Goal: Use online tool/utility: Use online tool/utility

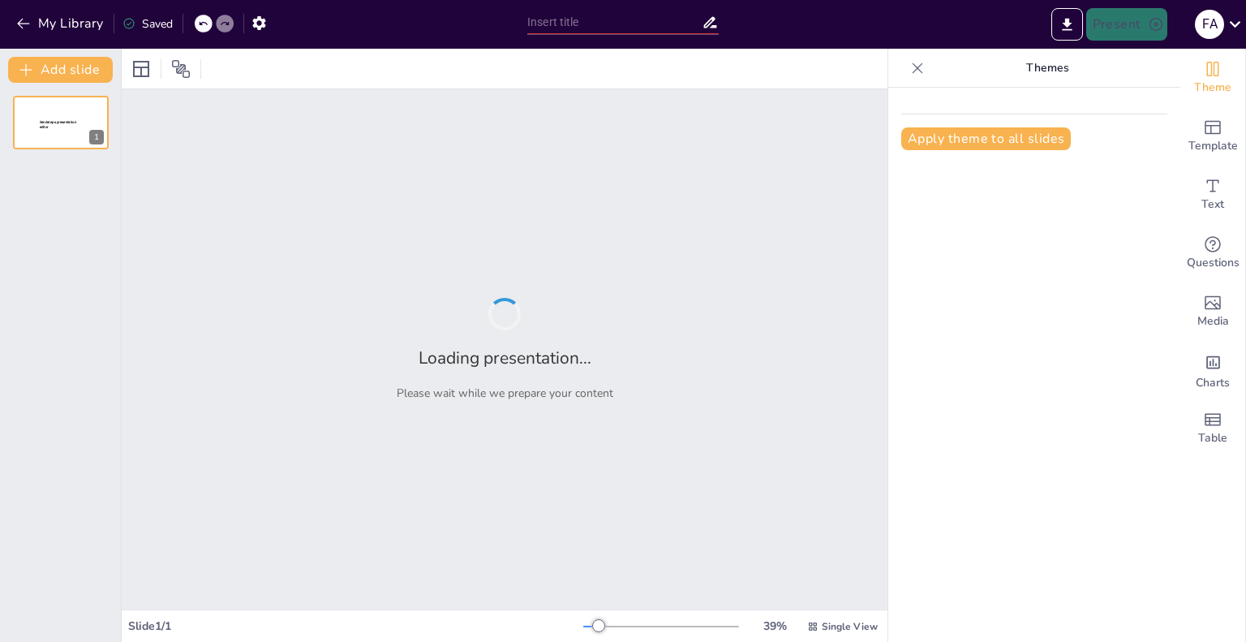
type input "Understanding the Project Life Cycle: Insights from [PERSON_NAME] (2007) and [P…"
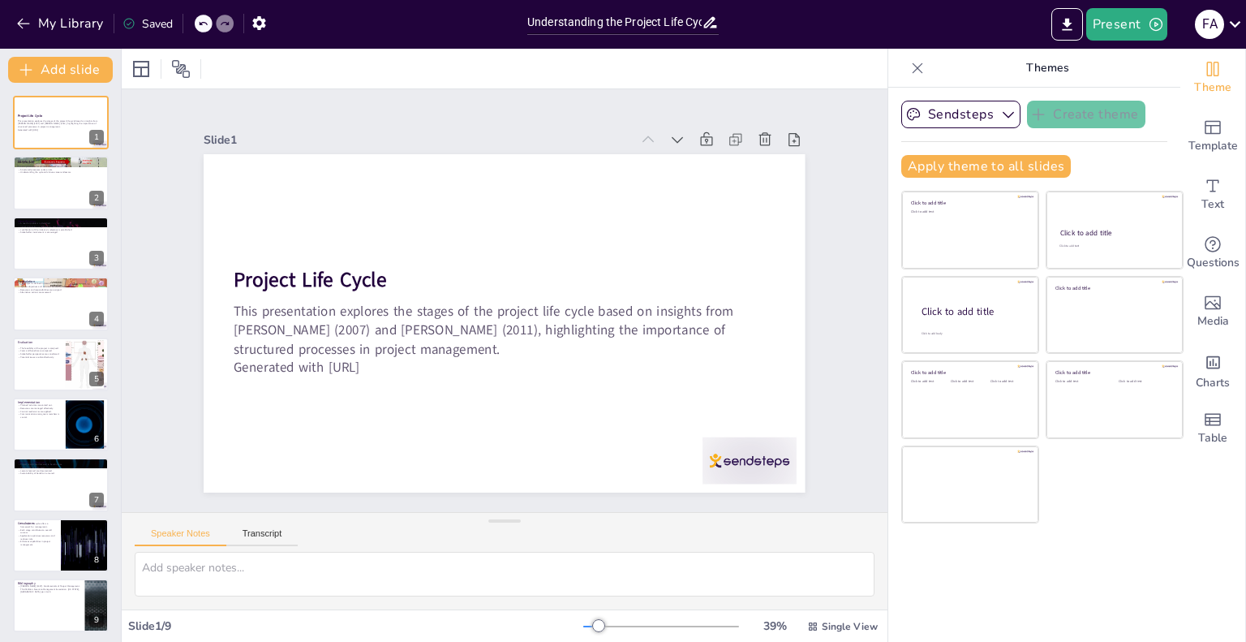
scroll to position [3, 0]
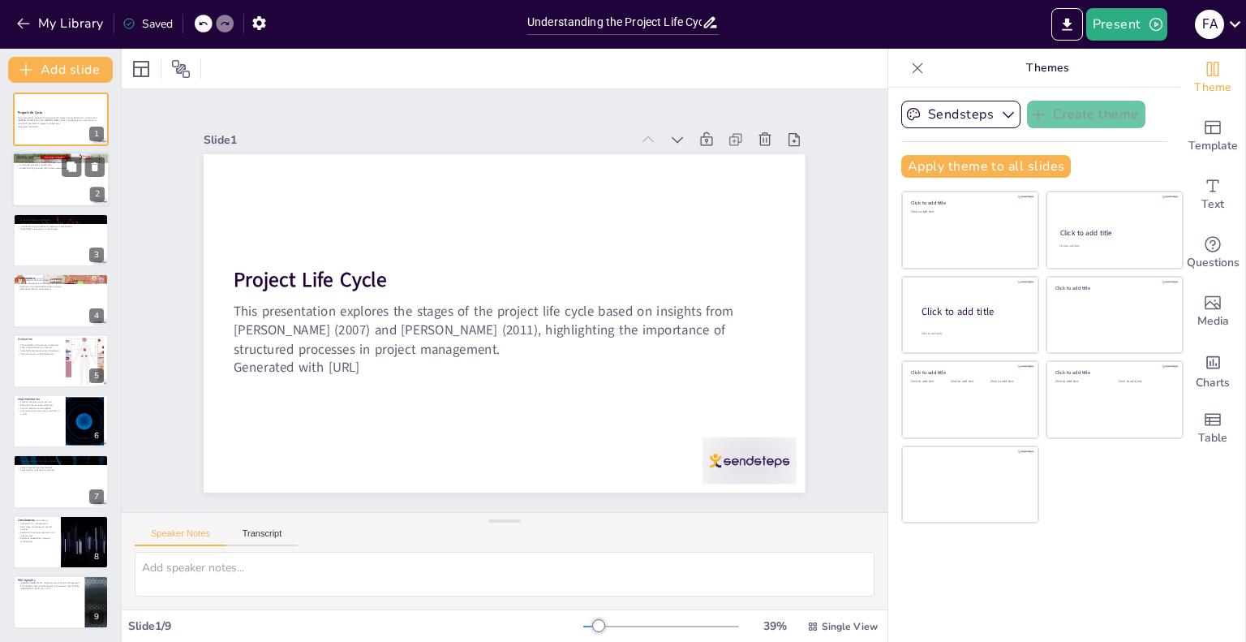
click at [84, 184] on div at bounding box center [60, 179] width 97 height 55
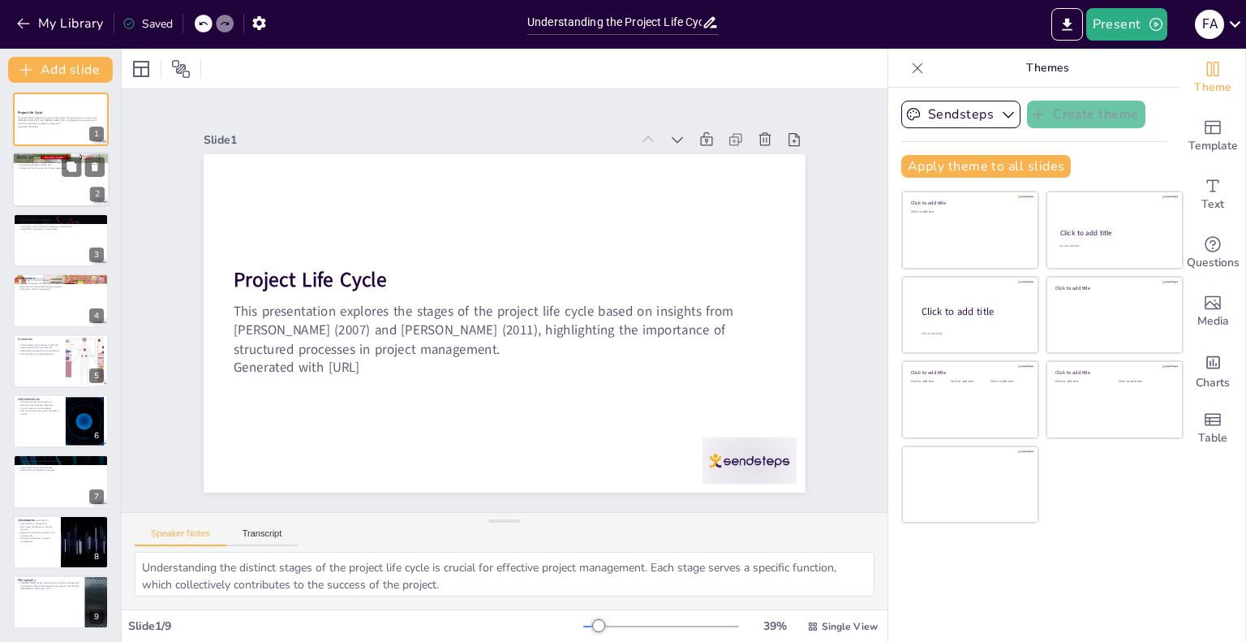
scroll to position [0, 0]
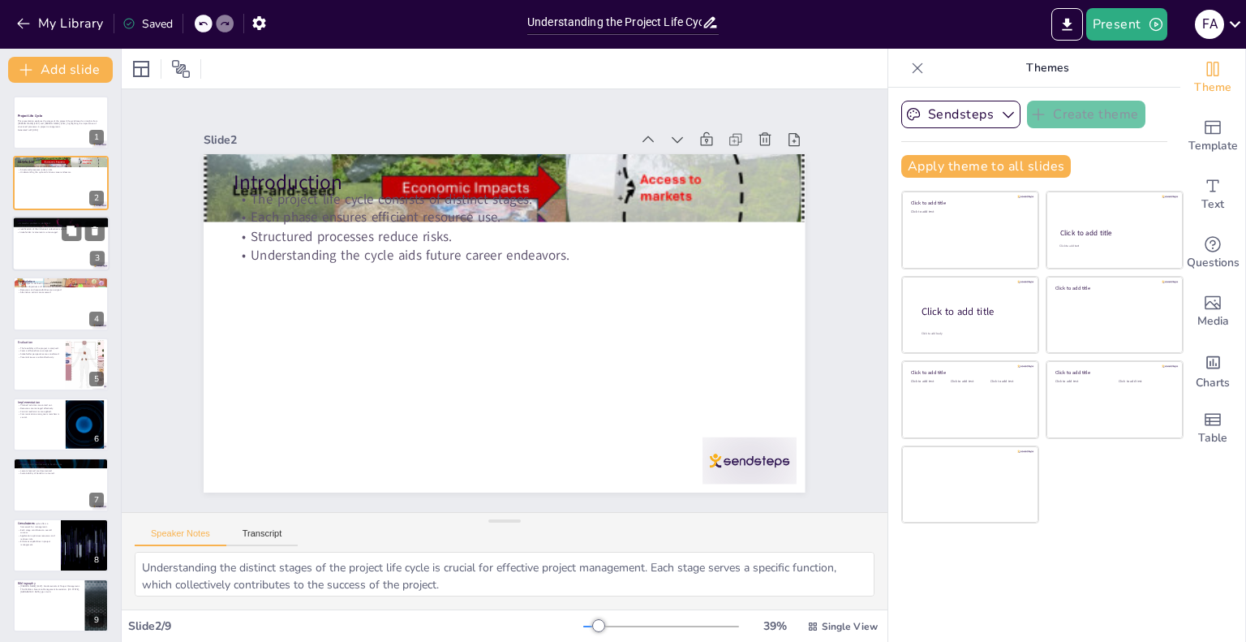
click at [45, 252] on div at bounding box center [60, 243] width 97 height 55
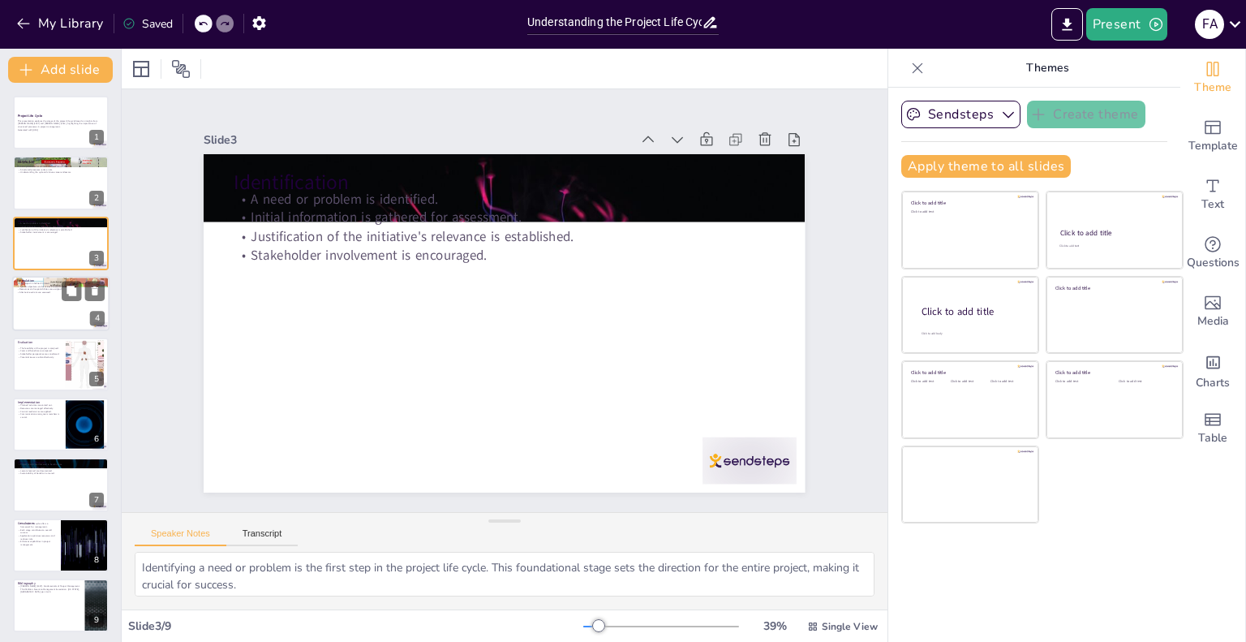
click at [43, 322] on div at bounding box center [60, 303] width 97 height 55
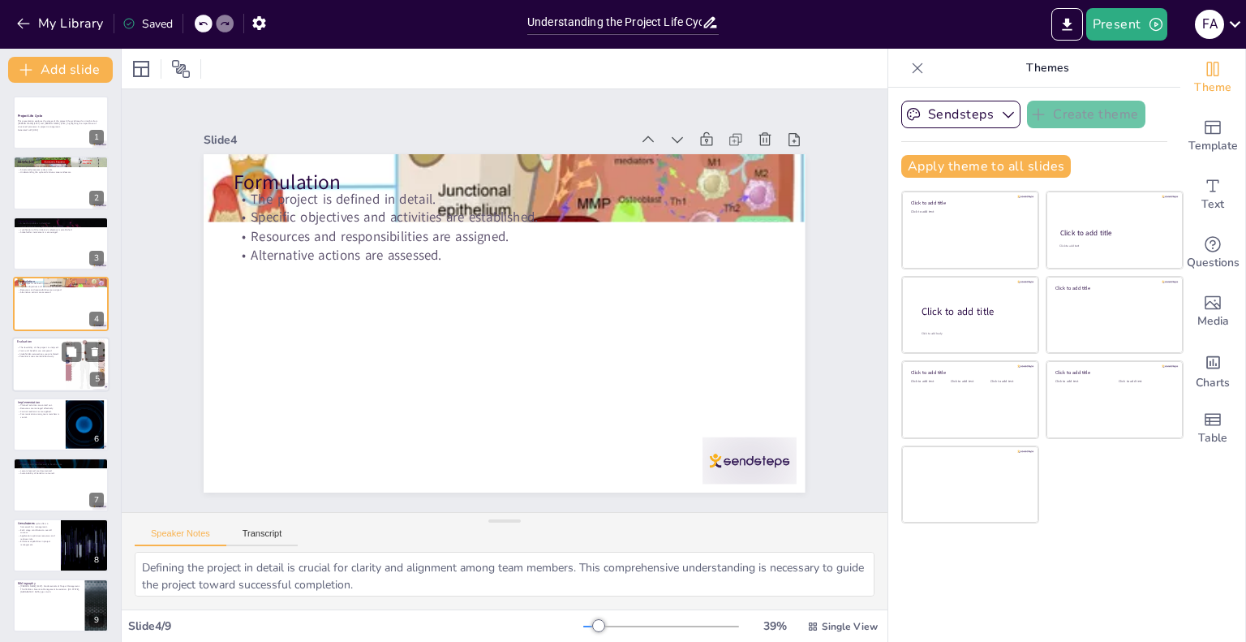
click at [54, 355] on p "Potential issues are identified early." at bounding box center [39, 355] width 44 height 3
type textarea "Analyzing feasibility is critical to determine whether a project is viable. Thi…"
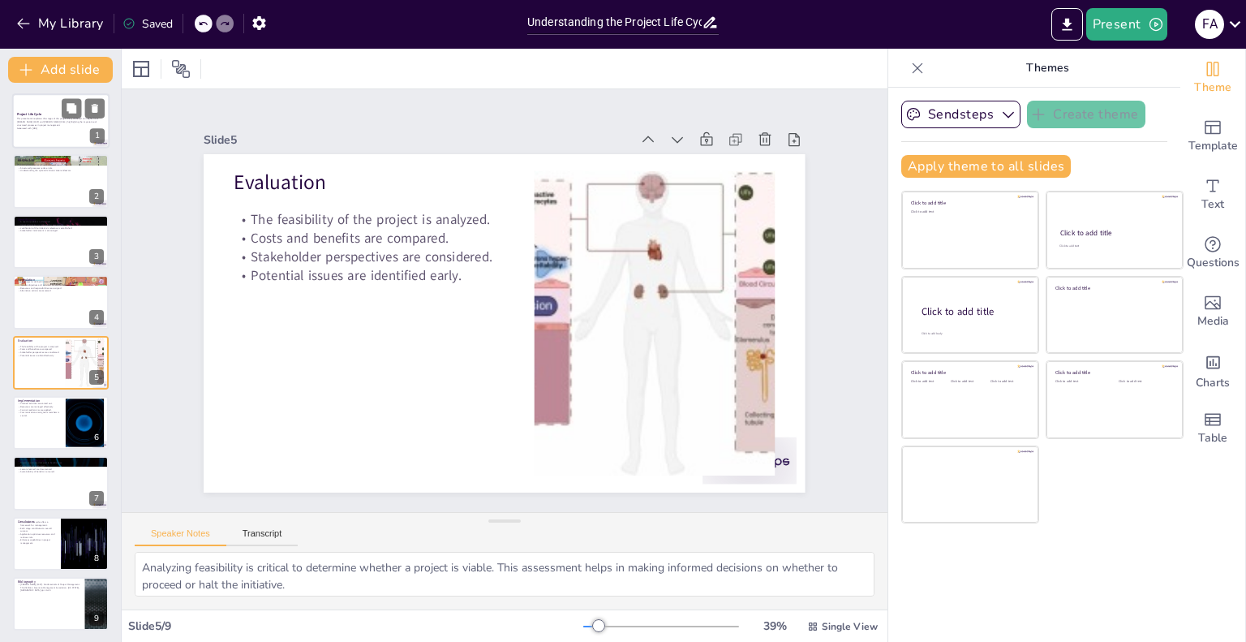
click at [55, 106] on div at bounding box center [60, 120] width 97 height 55
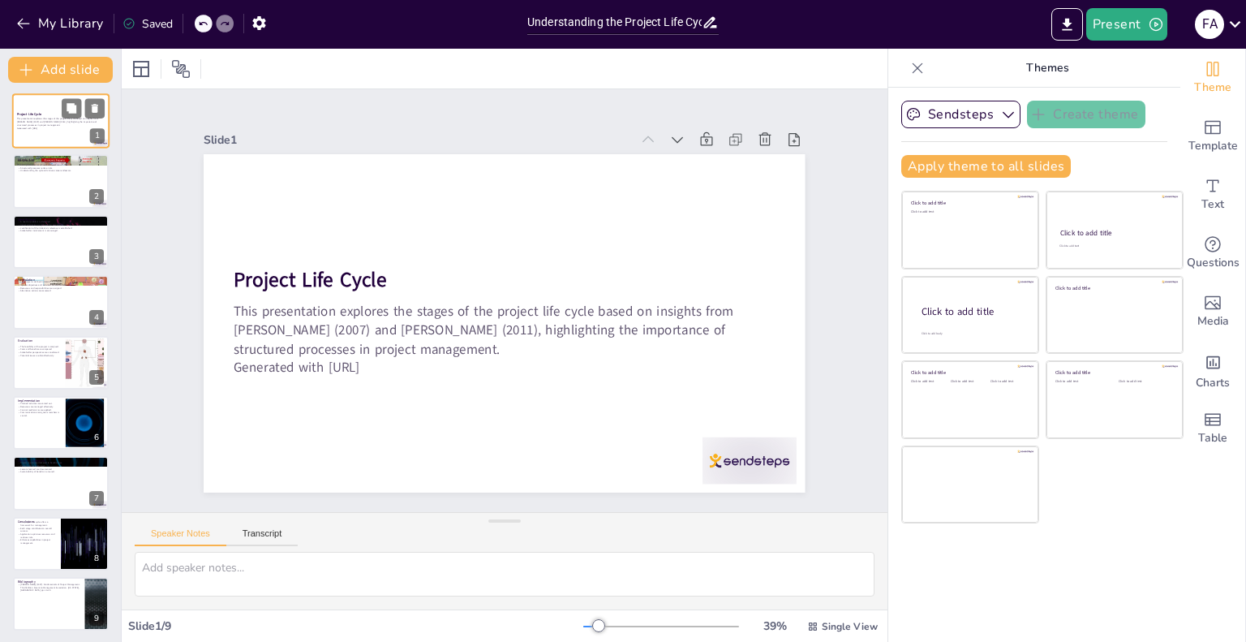
scroll to position [0, 0]
click at [172, 70] on icon at bounding box center [180, 68] width 19 height 19
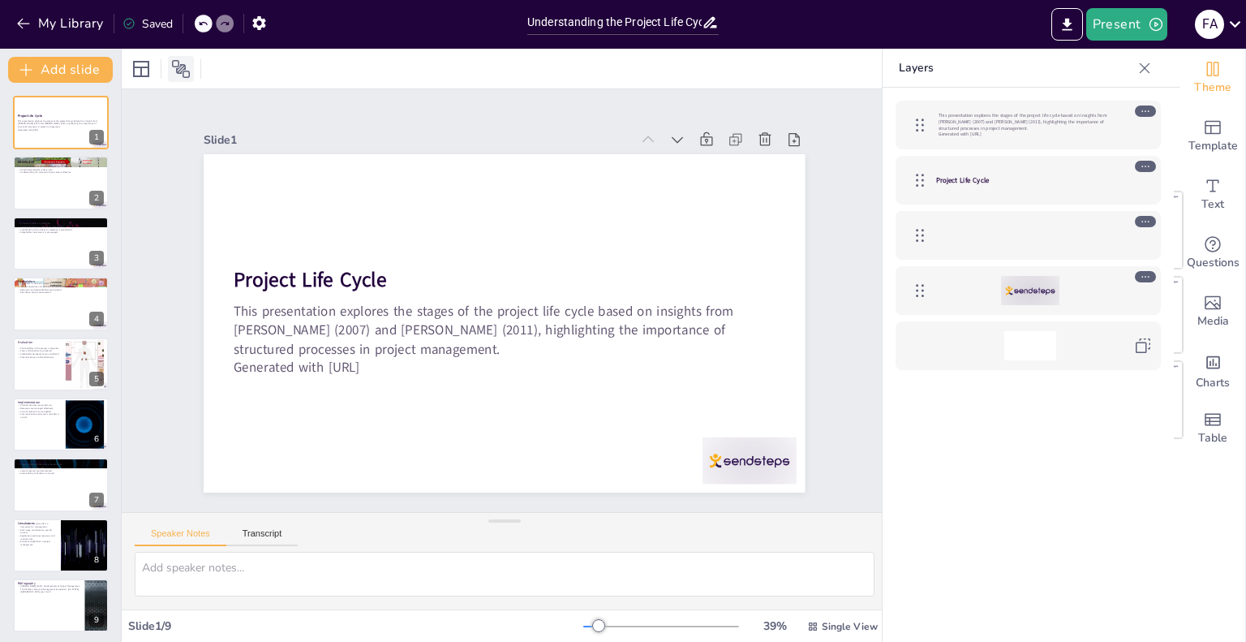
click at [175, 70] on icon at bounding box center [180, 68] width 19 height 19
click at [182, 79] on div at bounding box center [181, 69] width 26 height 26
click at [182, 71] on icon at bounding box center [180, 68] width 19 height 19
click at [1143, 65] on icon at bounding box center [1144, 68] width 16 height 16
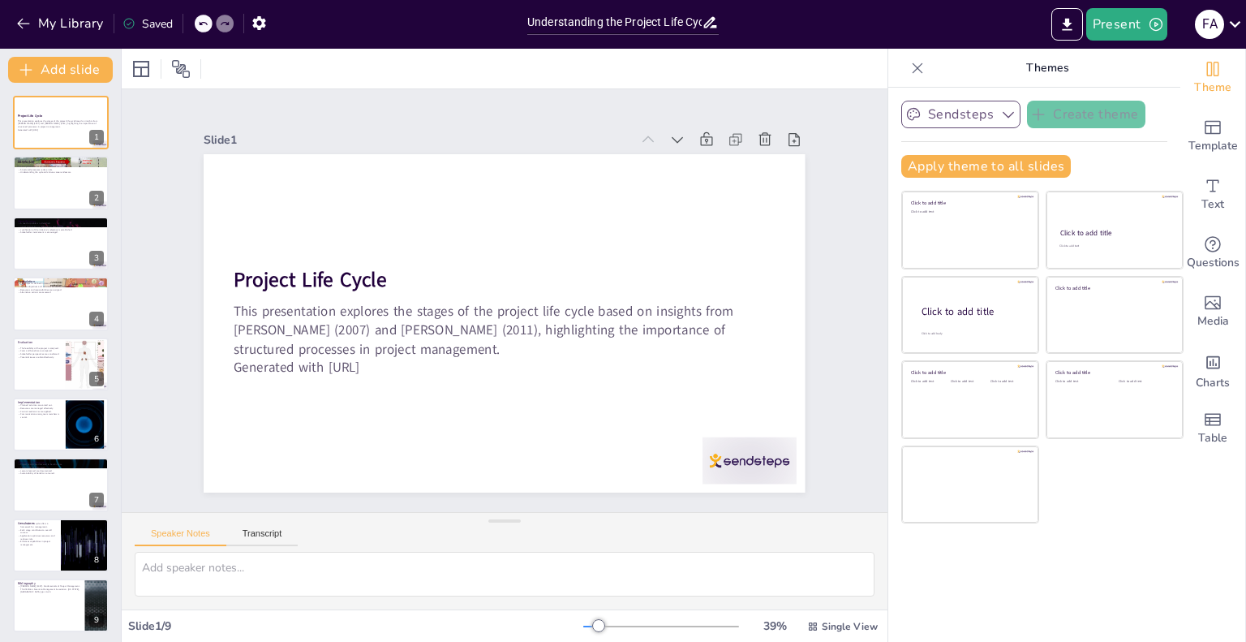
click at [953, 101] on button "Sendsteps" at bounding box center [960, 115] width 119 height 28
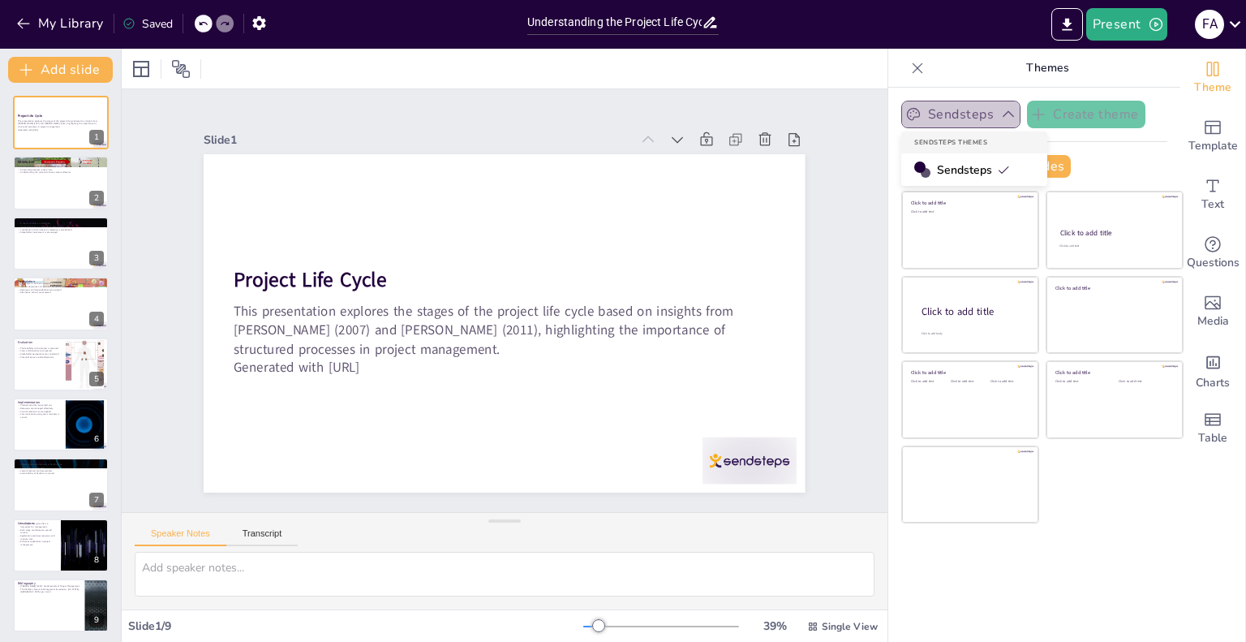
click at [1000, 116] on icon "button" at bounding box center [1008, 114] width 16 height 16
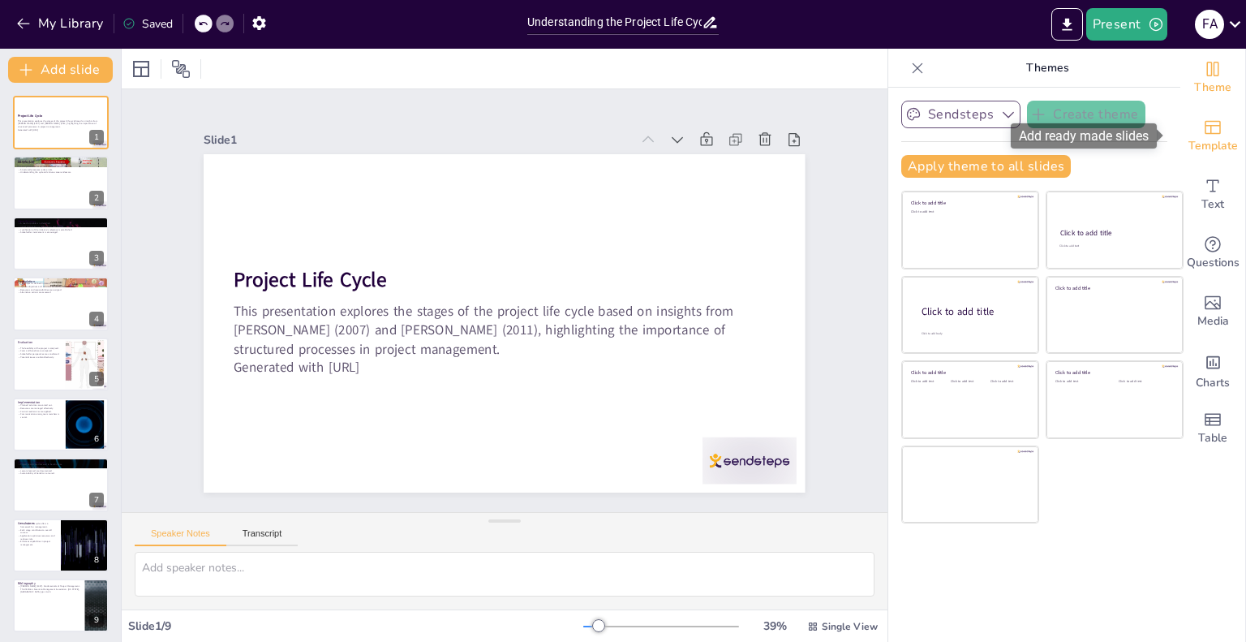
click at [1203, 135] on icon "Add ready made slides" at bounding box center [1212, 127] width 19 height 19
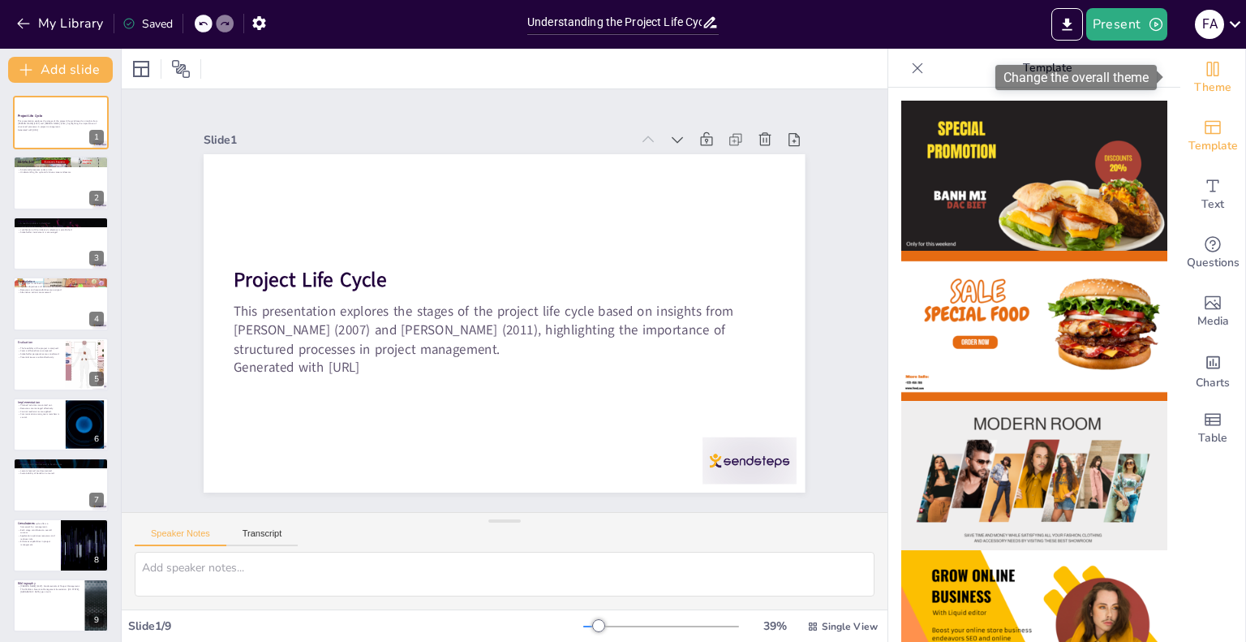
click at [1204, 71] on icon "Change the overall theme" at bounding box center [1212, 68] width 19 height 19
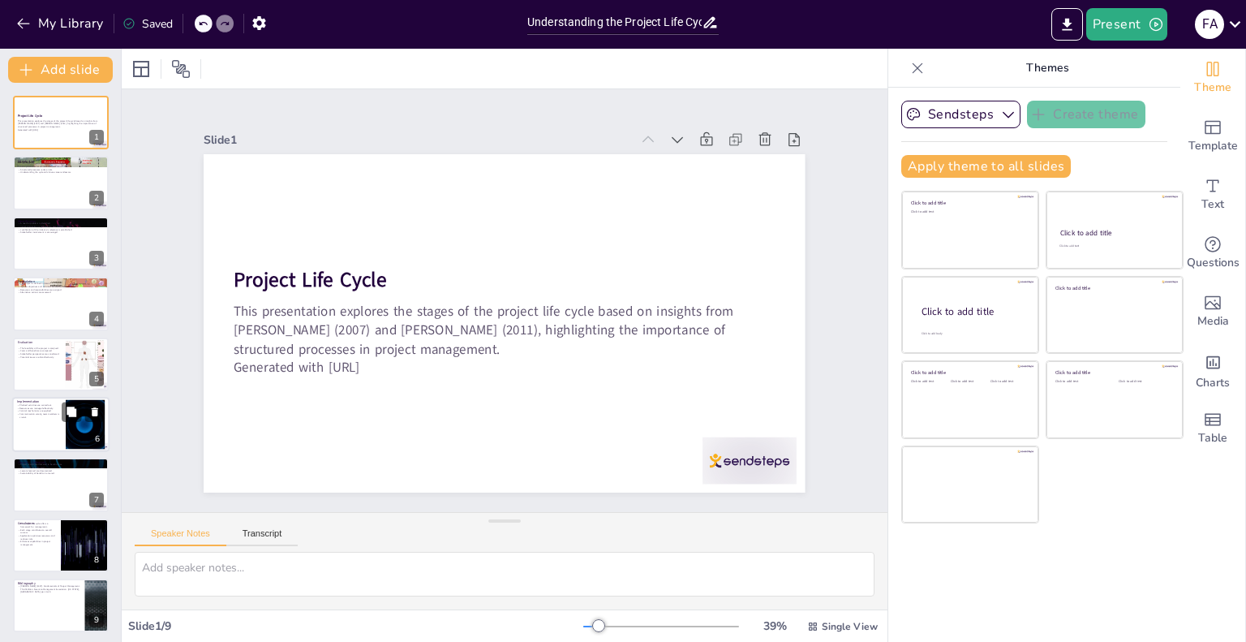
scroll to position [3, 0]
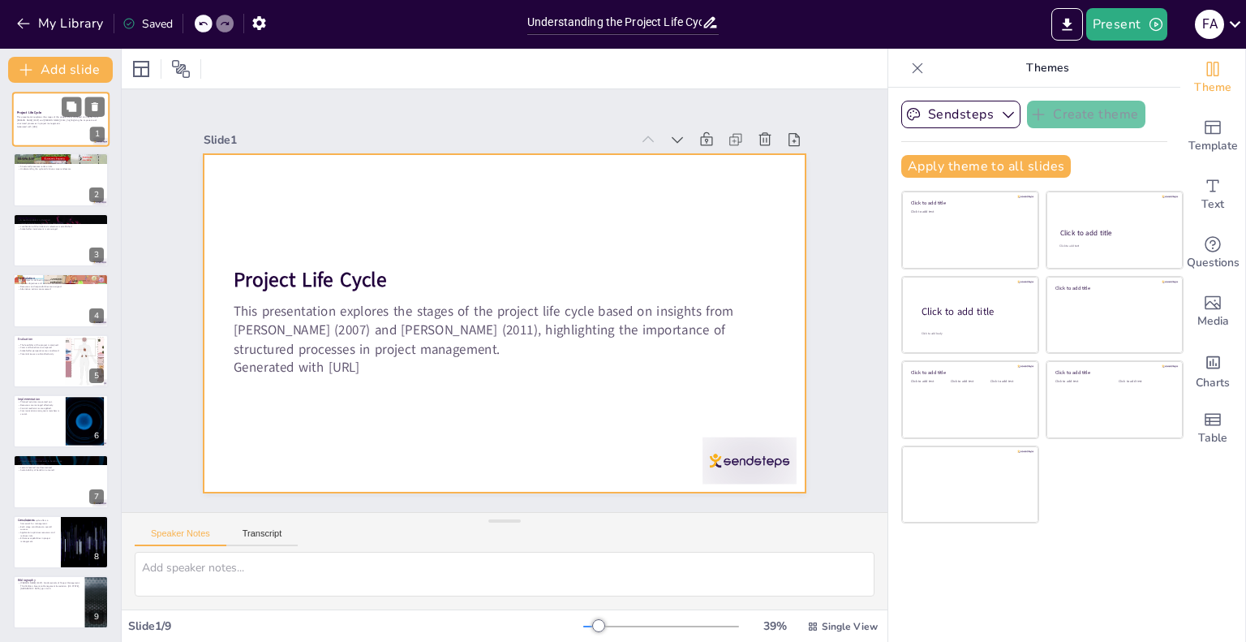
click at [42, 139] on div at bounding box center [60, 119] width 97 height 55
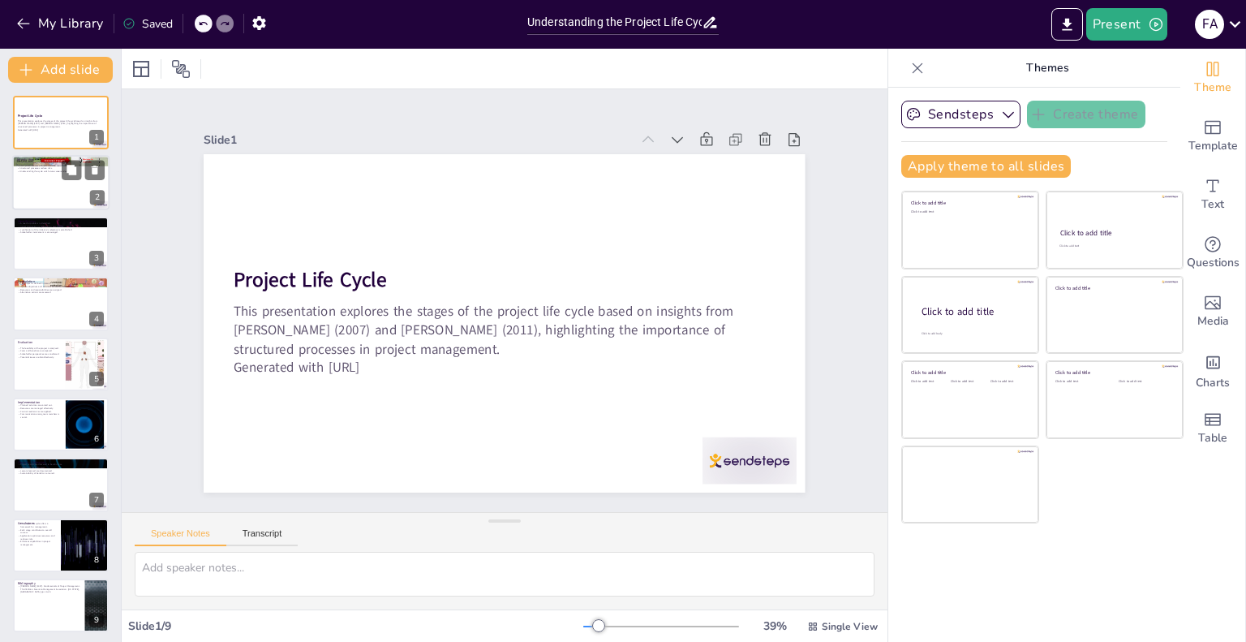
click at [71, 200] on div at bounding box center [60, 183] width 97 height 55
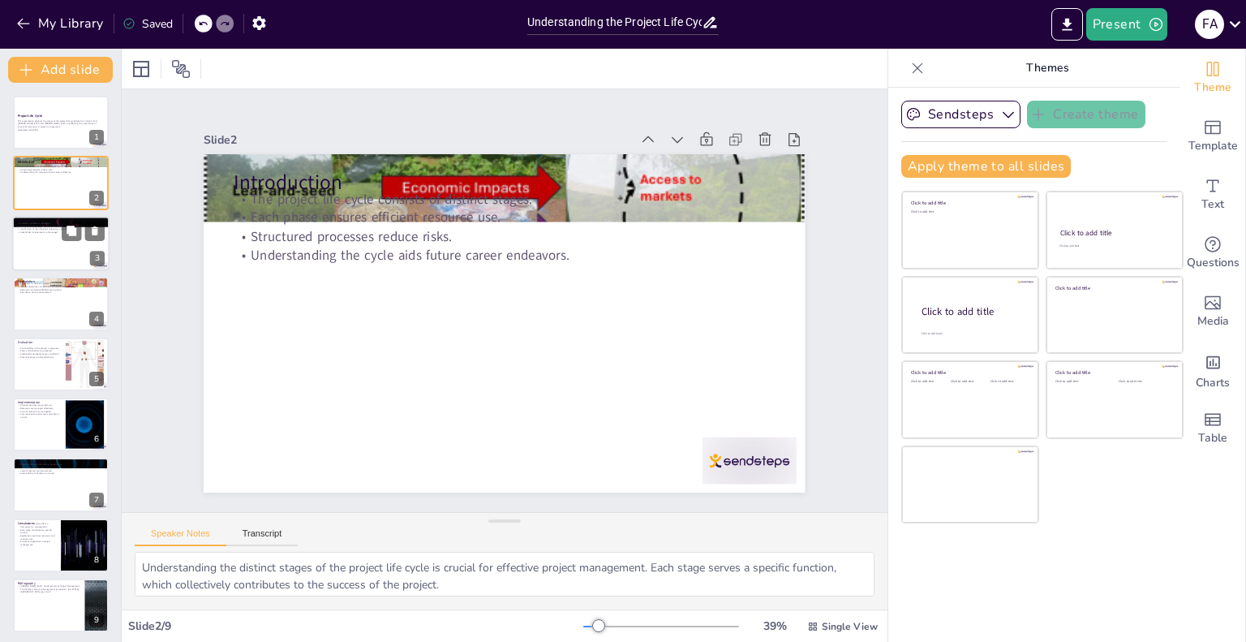
click at [61, 253] on div at bounding box center [60, 243] width 97 height 55
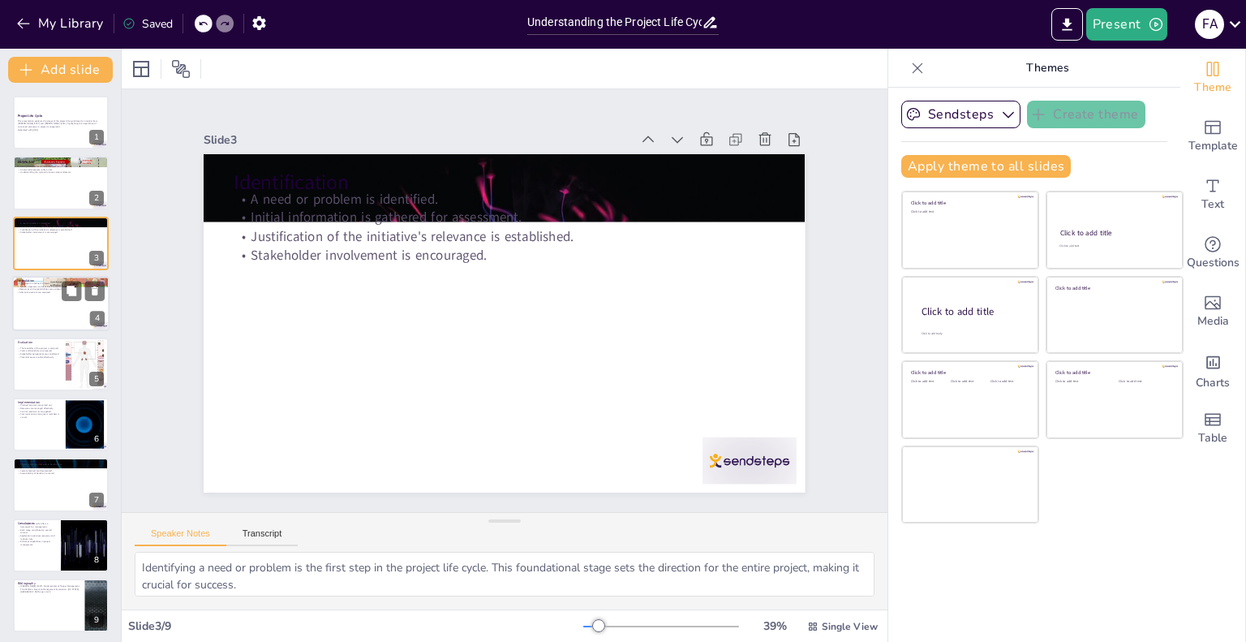
click at [54, 315] on div at bounding box center [60, 303] width 97 height 55
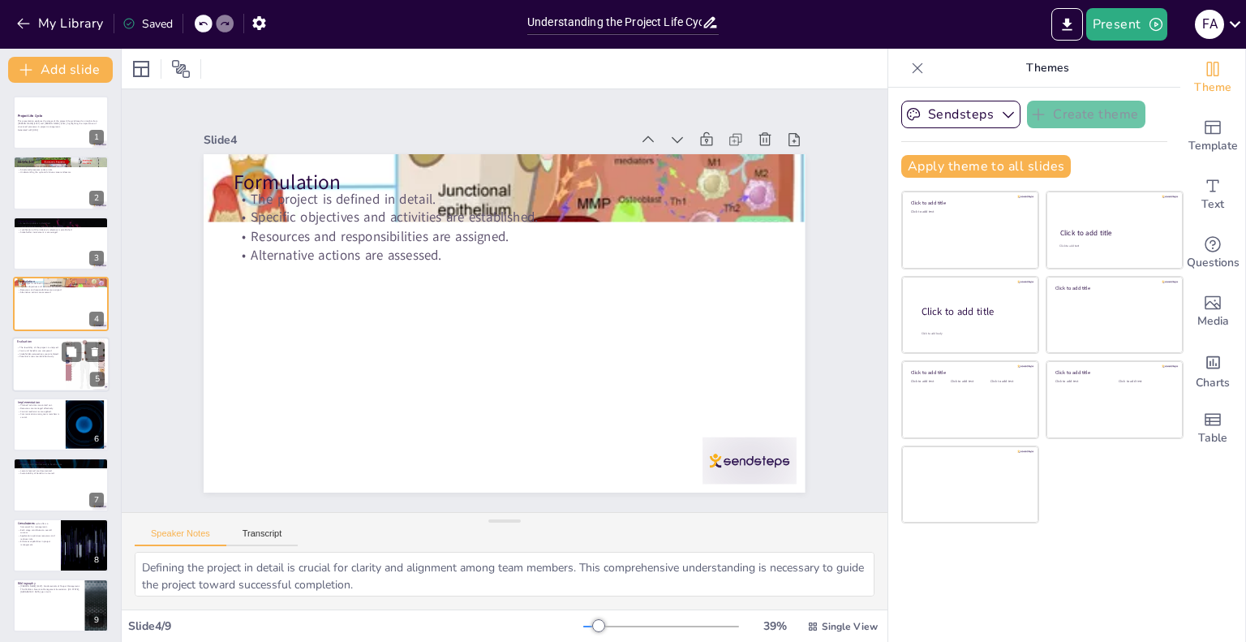
click at [40, 385] on div at bounding box center [60, 364] width 97 height 55
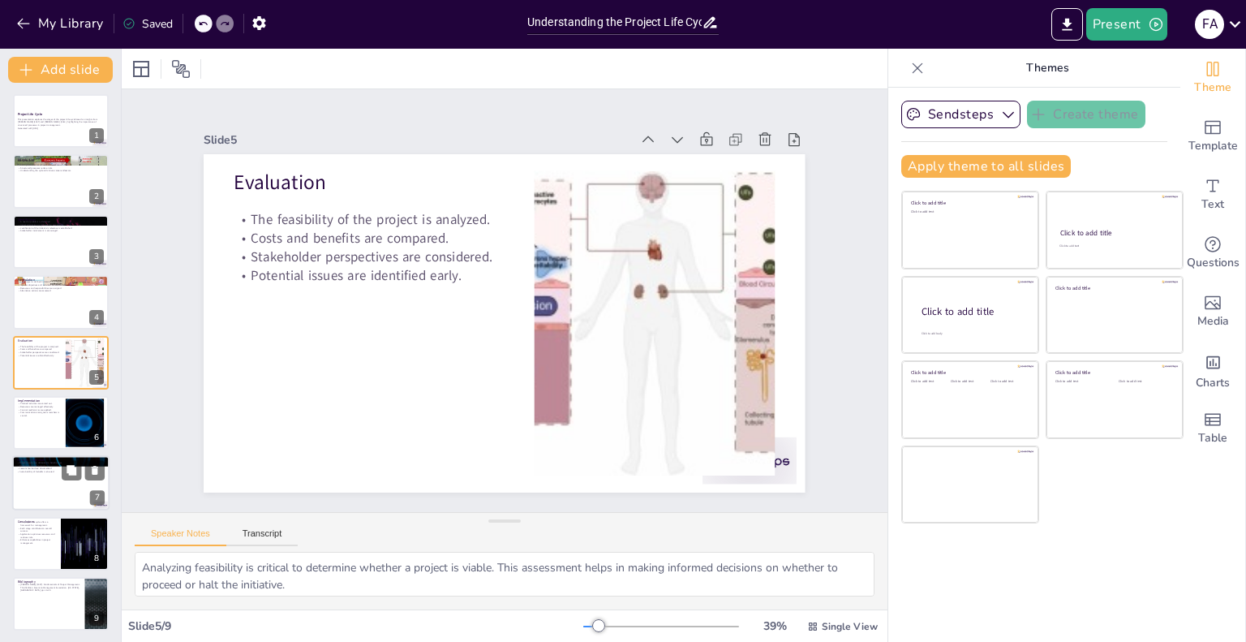
click at [50, 483] on div at bounding box center [60, 483] width 97 height 55
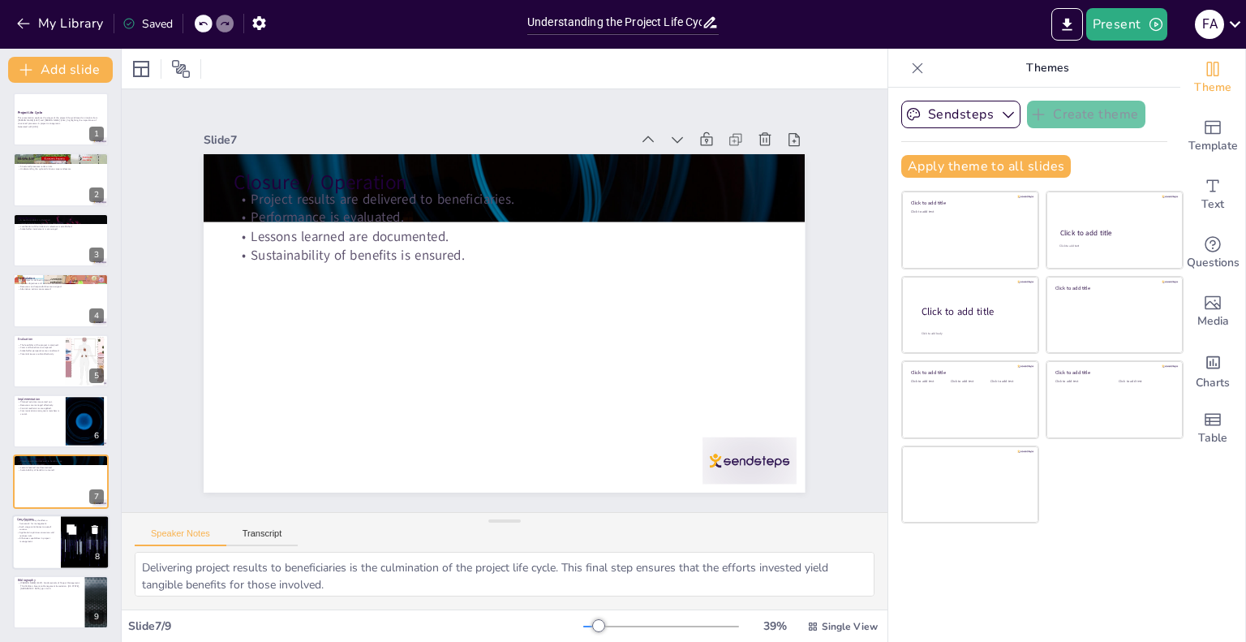
click at [47, 528] on p "Each stage contributes to overall success." at bounding box center [36, 528] width 39 height 6
type textarea "The project life cycle serves as a foundational framework that organizes the va…"
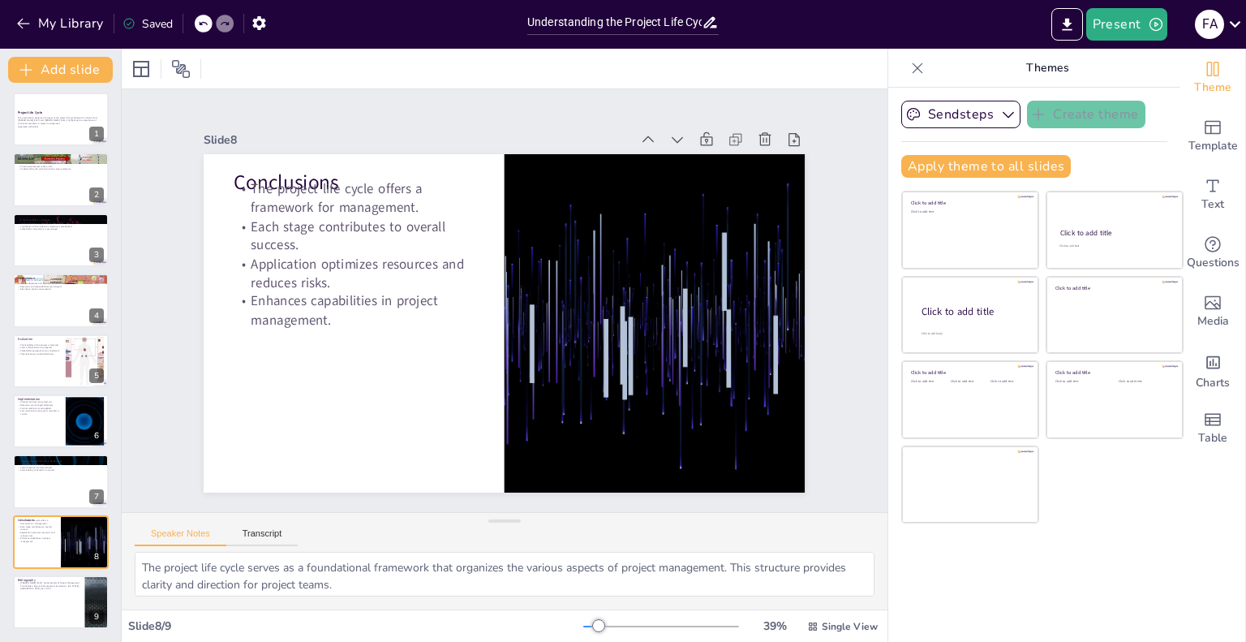
click at [262, 525] on div "Speaker Notes Transcript" at bounding box center [216, 535] width 163 height 21
click at [258, 552] on textarea "The project life cycle serves as a foundational framework that organizes the va…" at bounding box center [505, 574] width 740 height 45
click at [260, 535] on button "Transcript" at bounding box center [262, 537] width 72 height 18
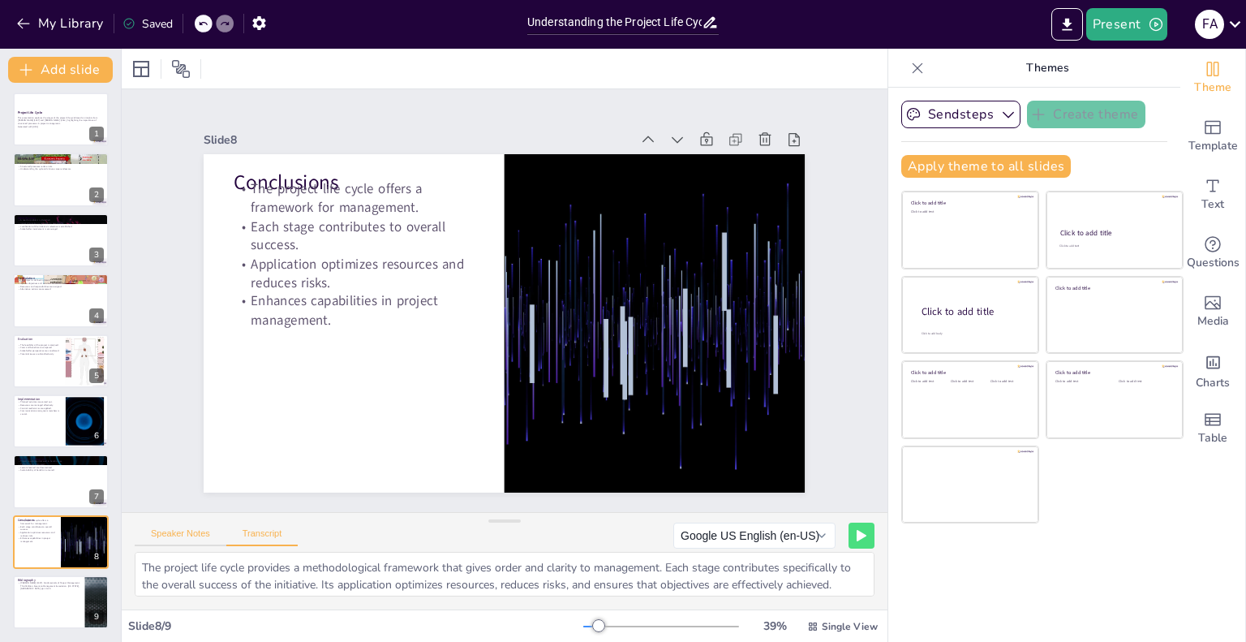
click at [195, 541] on button "Speaker Notes" at bounding box center [181, 537] width 92 height 18
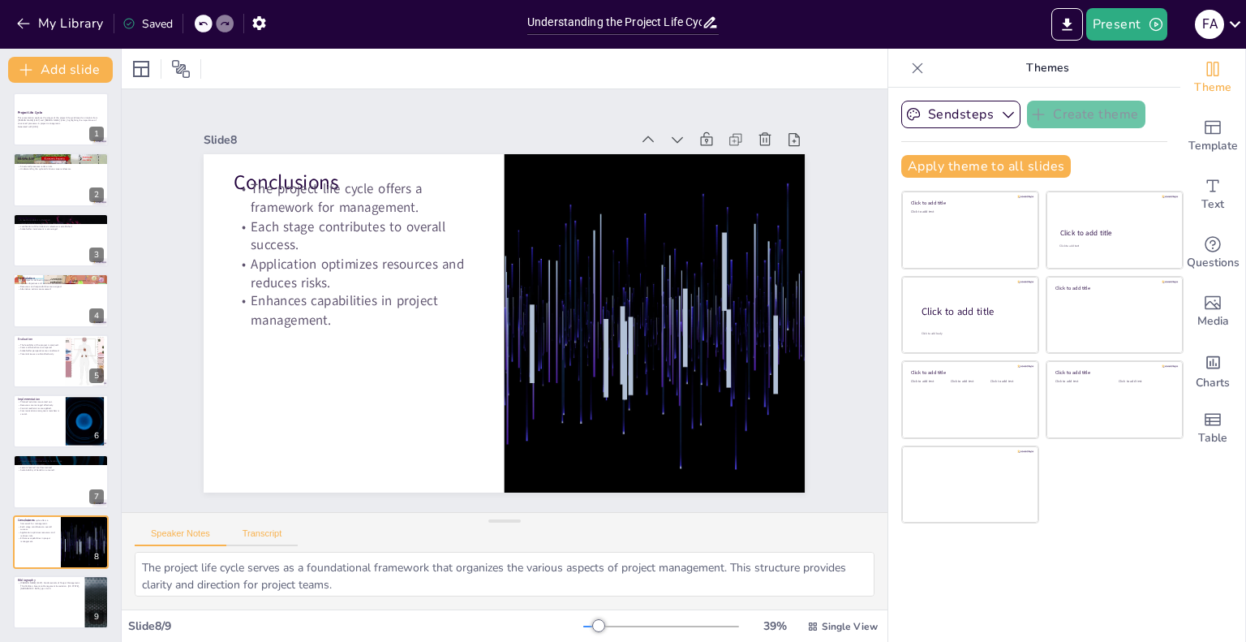
click at [243, 538] on button "Transcript" at bounding box center [262, 537] width 72 height 18
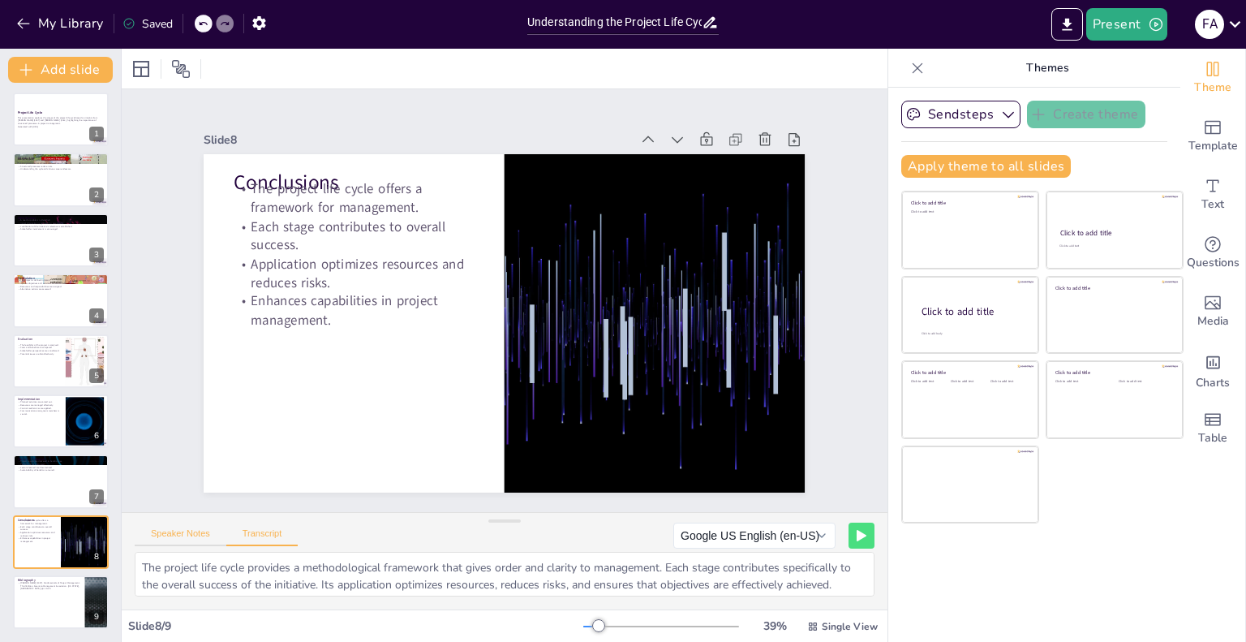
click at [182, 541] on button "Speaker Notes" at bounding box center [181, 537] width 92 height 18
